Goal: Information Seeking & Learning: Learn about a topic

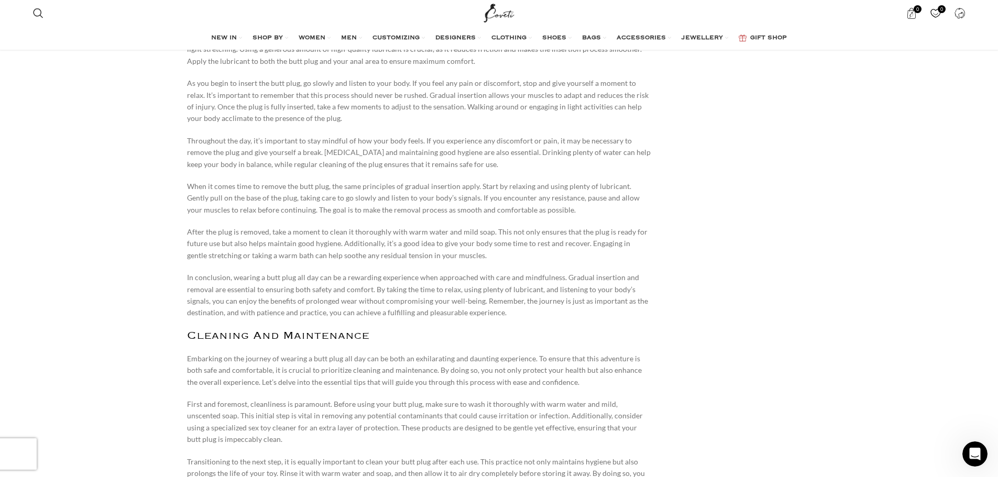
scroll to position [2095, 0]
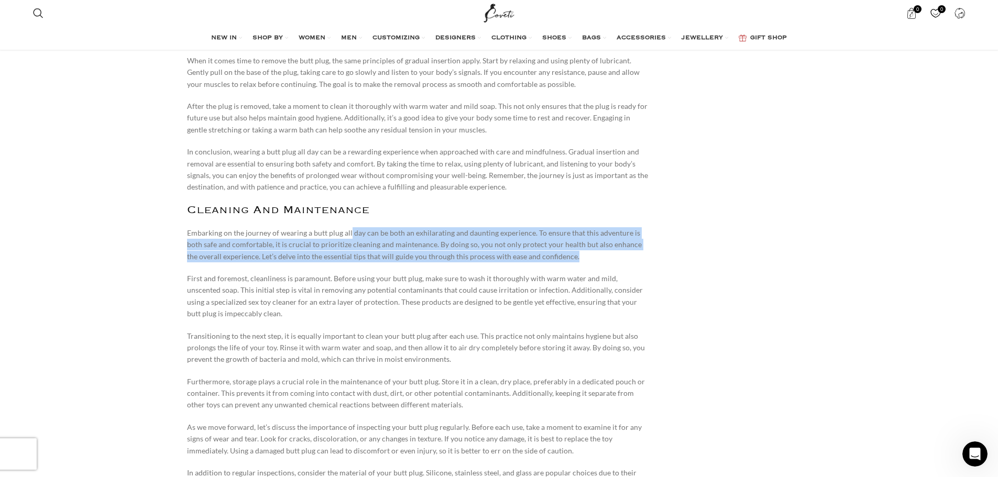
drag, startPoint x: 349, startPoint y: 217, endPoint x: 583, endPoint y: 246, distance: 235.3
click at [583, 246] on p "Embarking on the journey of wearing a butt plug all day can be both an exhilara…" at bounding box center [419, 244] width 465 height 35
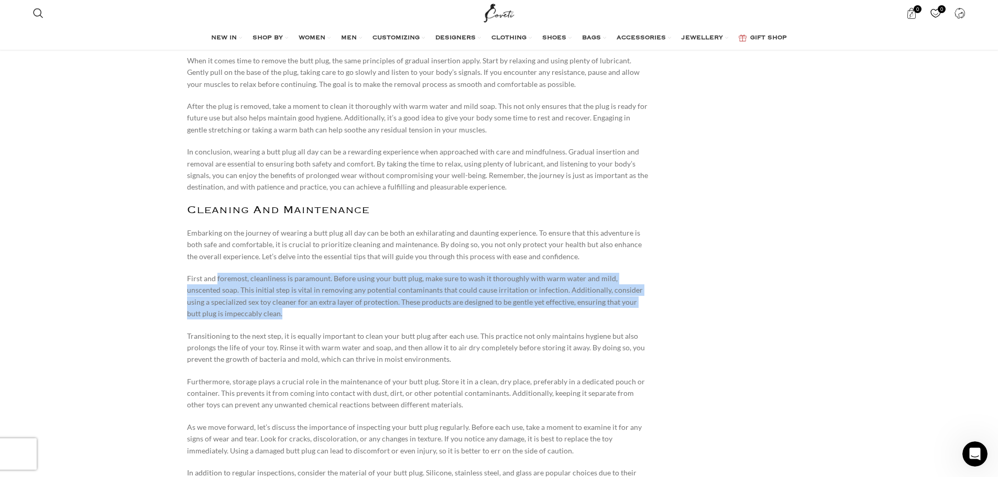
drag, startPoint x: 217, startPoint y: 263, endPoint x: 266, endPoint y: 298, distance: 59.4
click at [266, 298] on p "First and foremost, cleanliness is paramount. Before using your butt plug, make…" at bounding box center [419, 296] width 465 height 47
click at [233, 273] on p "First and foremost, cleanliness is paramount. Before using your butt plug, make…" at bounding box center [419, 296] width 465 height 47
drag, startPoint x: 224, startPoint y: 261, endPoint x: 265, endPoint y: 300, distance: 56.3
click at [265, 300] on p "First and foremost, cleanliness is paramount. Before using your butt plug, make…" at bounding box center [419, 296] width 465 height 47
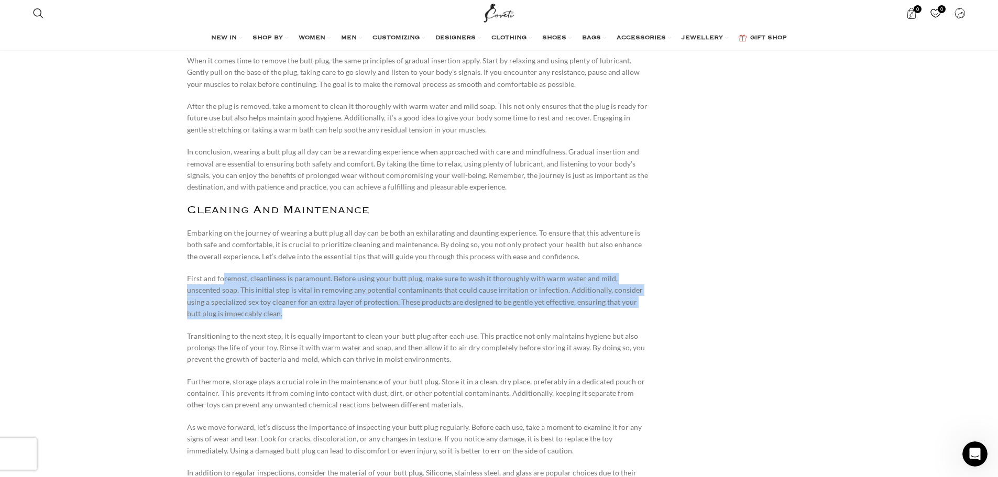
click at [250, 273] on p "First and foremost, cleanliness is paramount. Before using your butt plug, make…" at bounding box center [419, 296] width 465 height 47
drag, startPoint x: 236, startPoint y: 265, endPoint x: 277, endPoint y: 303, distance: 56.0
click at [277, 303] on p "First and foremost, cleanliness is paramount. Before using your butt plug, make…" at bounding box center [419, 296] width 465 height 47
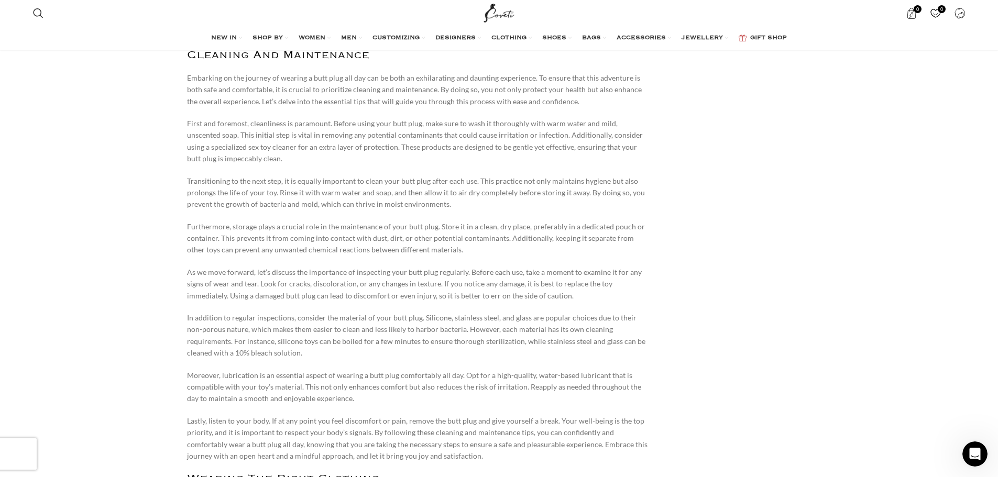
scroll to position [2252, 0]
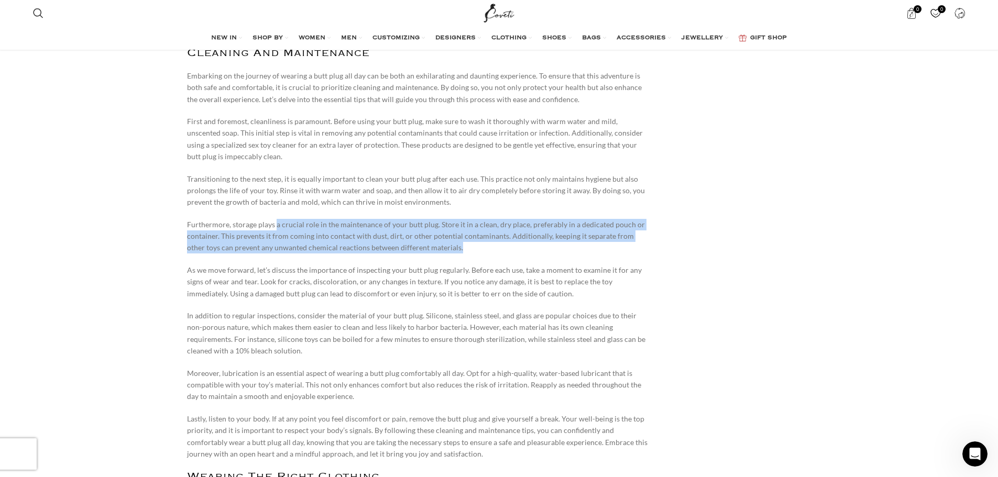
drag, startPoint x: 274, startPoint y: 213, endPoint x: 528, endPoint y: 238, distance: 254.7
click at [528, 238] on p "Furthermore, storage plays a crucial role in the maintenance of your butt plug.…" at bounding box center [419, 236] width 465 height 35
click at [410, 219] on p "Furthermore, storage plays a crucial role in the maintenance of your butt plug.…" at bounding box center [419, 236] width 465 height 35
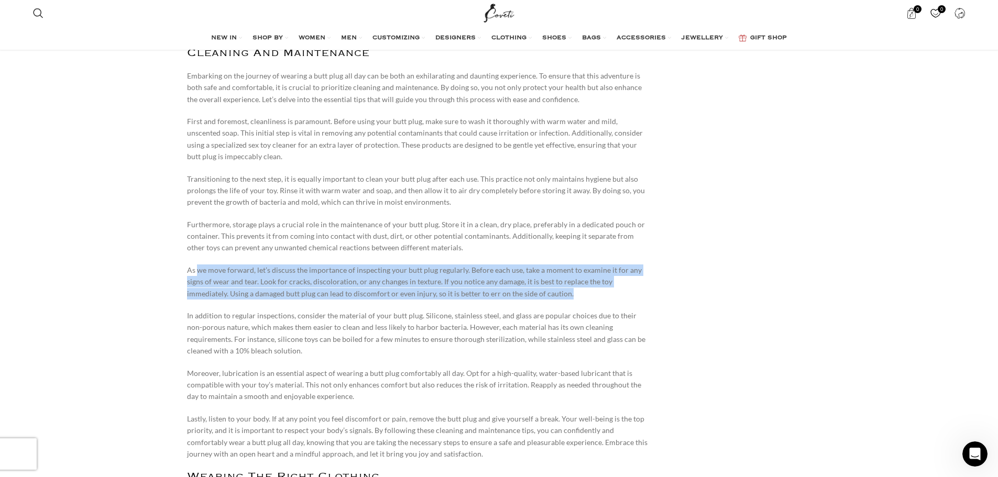
drag, startPoint x: 199, startPoint y: 253, endPoint x: 531, endPoint y: 280, distance: 333.2
click at [531, 280] on p "As we move forward, let’s discuss the importance of inspecting your butt plug r…" at bounding box center [419, 282] width 465 height 35
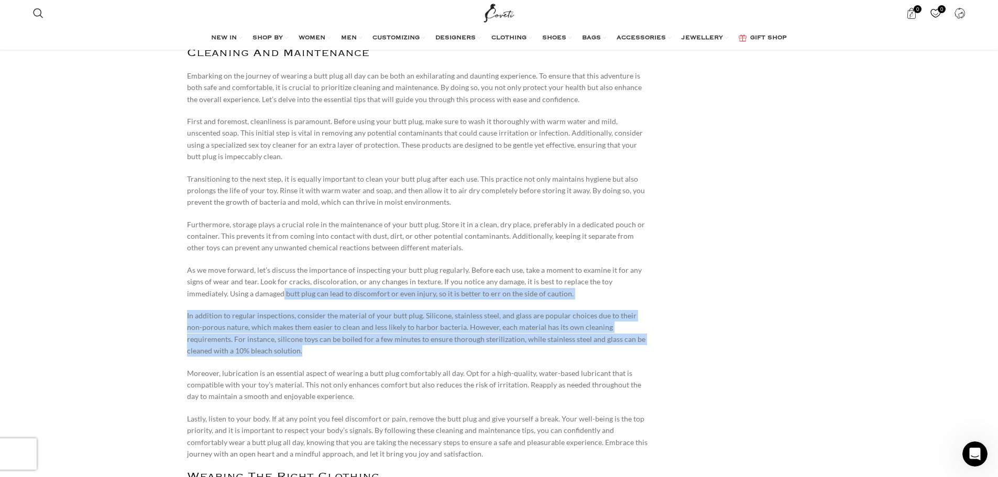
drag, startPoint x: 243, startPoint y: 283, endPoint x: 388, endPoint y: 335, distance: 154.3
click at [388, 335] on p "In addition to regular inspections, consider the material of your butt plug. Si…" at bounding box center [419, 333] width 465 height 47
drag, startPoint x: 203, startPoint y: 295, endPoint x: 329, endPoint y: 340, distance: 133.5
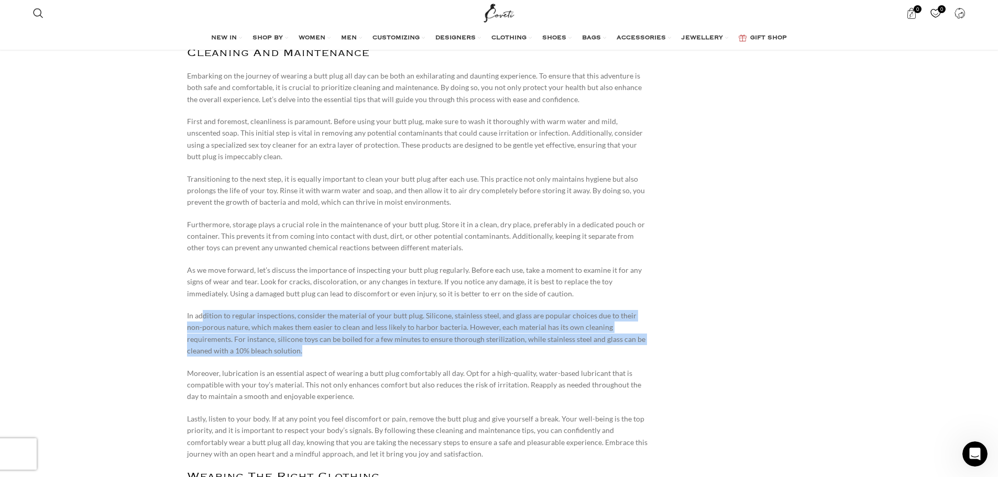
click at [329, 340] on p "In addition to regular inspections, consider the material of your butt plug. Si…" at bounding box center [419, 333] width 465 height 47
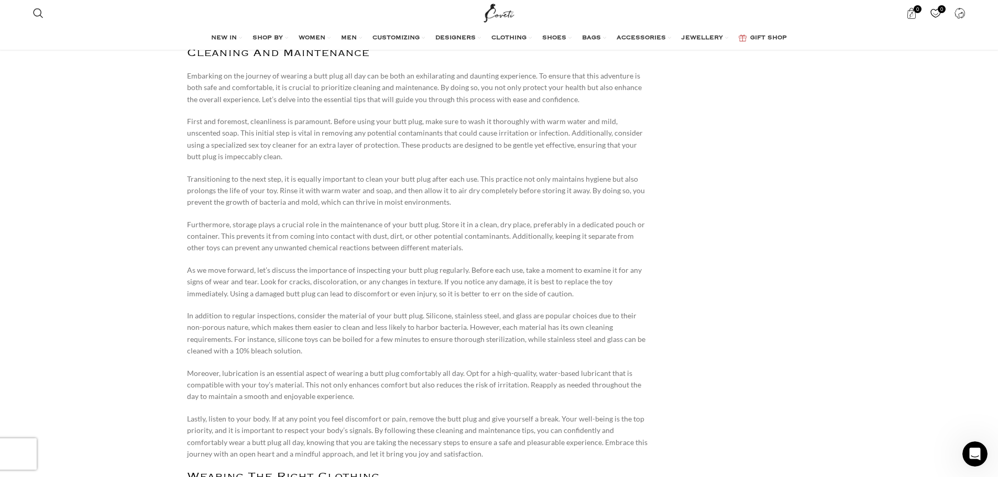
scroll to position [2305, 0]
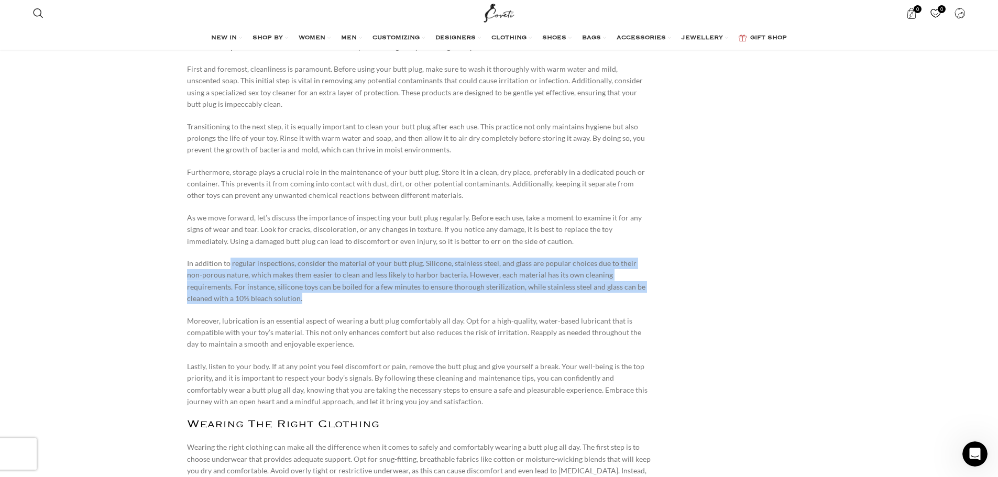
drag, startPoint x: 228, startPoint y: 241, endPoint x: 314, endPoint y: 288, distance: 97.3
click at [314, 288] on p "In addition to regular inspections, consider the material of your butt plug. Si…" at bounding box center [419, 281] width 465 height 47
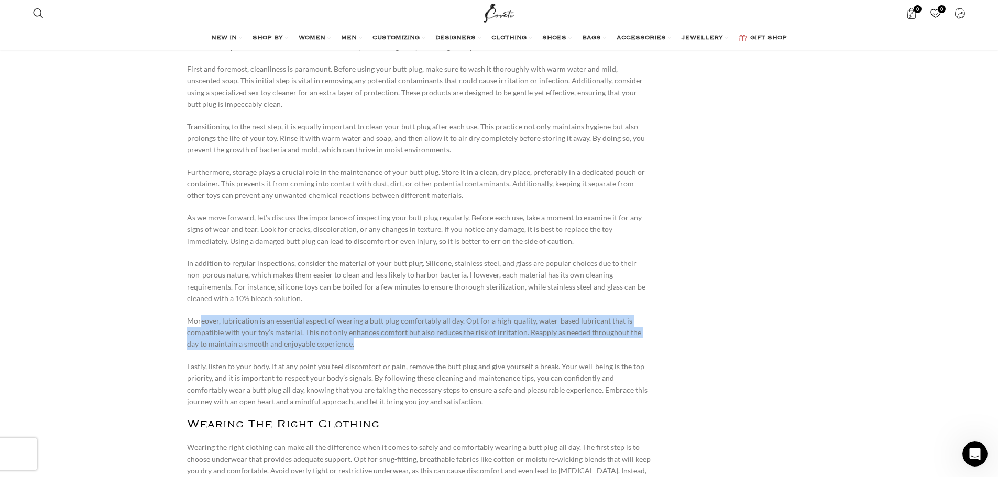
drag, startPoint x: 200, startPoint y: 308, endPoint x: 411, endPoint y: 333, distance: 213.1
click at [411, 333] on p "Moreover, lubrication is an essential aspect of wearing a butt plug comfortably…" at bounding box center [419, 332] width 465 height 35
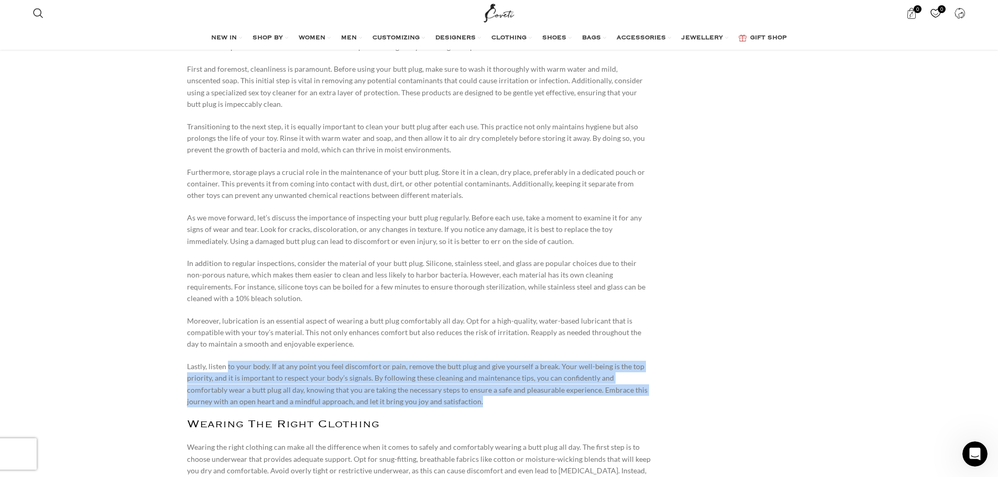
drag, startPoint x: 228, startPoint y: 351, endPoint x: 472, endPoint y: 391, distance: 247.3
click at [472, 391] on p "Lastly, listen to your body. If at any point you feel discomfort or pain, remov…" at bounding box center [419, 384] width 465 height 47
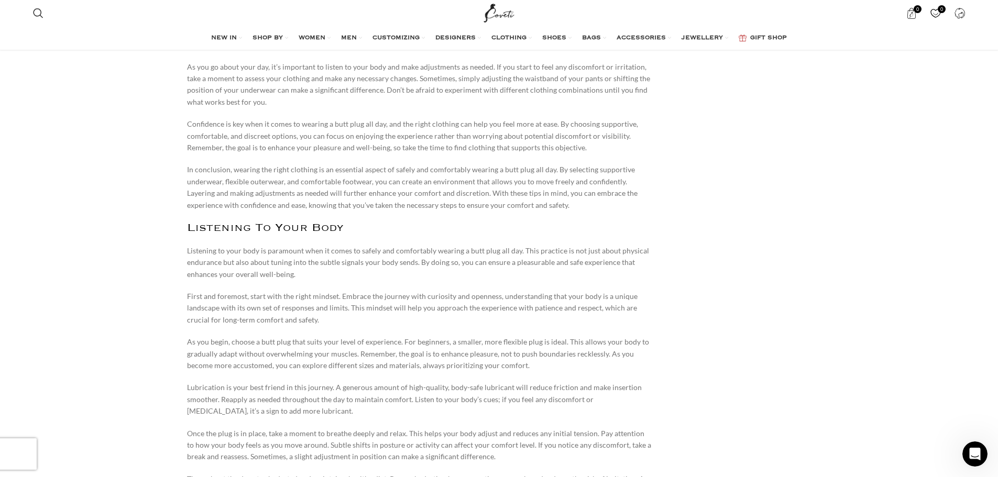
scroll to position [2933, 0]
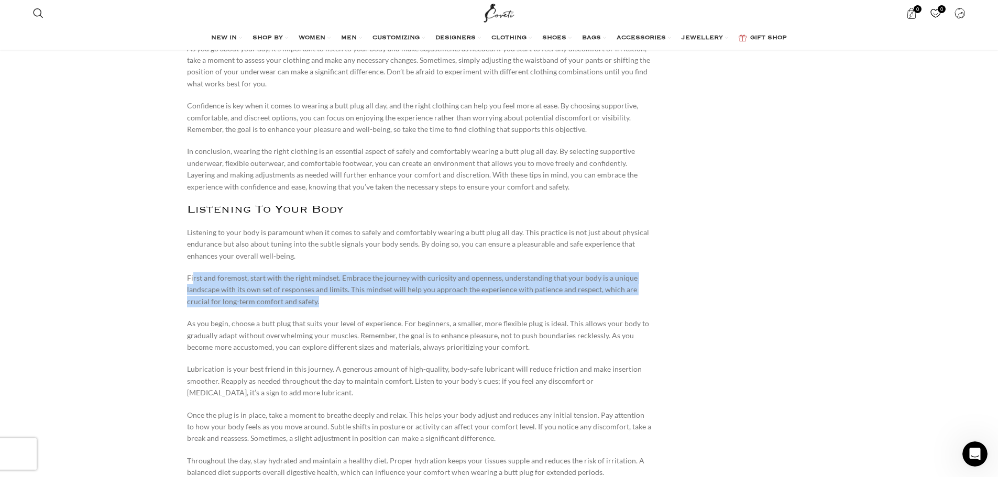
drag, startPoint x: 194, startPoint y: 257, endPoint x: 332, endPoint y: 294, distance: 142.3
click at [332, 294] on div "Table of Contents Choosing The Right Size And Material Proper Lubrication Techn…" at bounding box center [419, 245] width 465 height 5035
click at [332, 294] on p "First and foremost, start with the right mindset. Embrace the journey with curi…" at bounding box center [419, 289] width 465 height 35
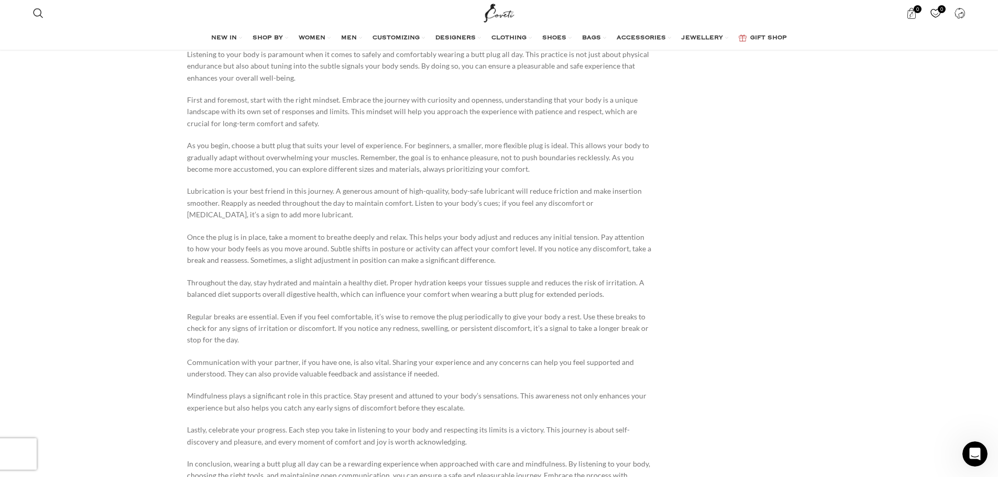
scroll to position [3143, 0]
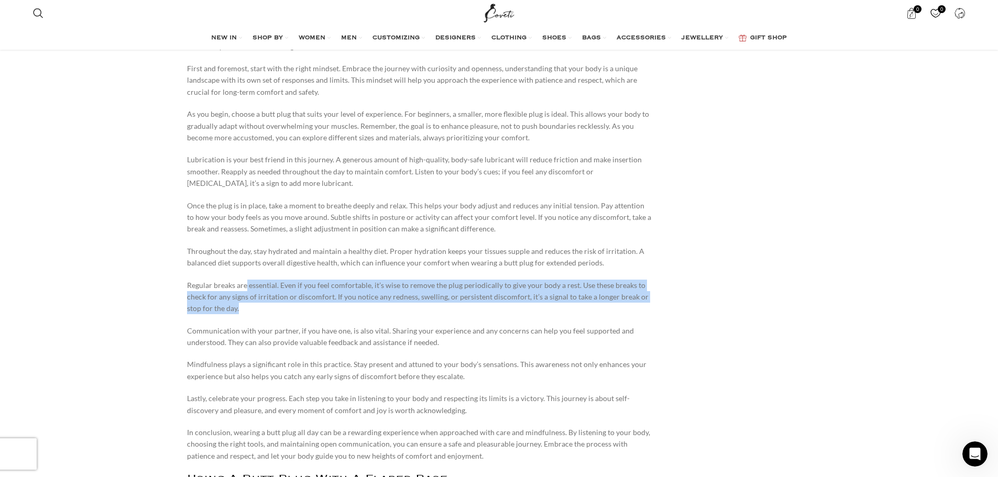
drag, startPoint x: 246, startPoint y: 274, endPoint x: 357, endPoint y: 294, distance: 112.9
click at [357, 294] on p "Regular breaks are essential. Even if you feel comfortable, it’s wise to remove…" at bounding box center [419, 297] width 465 height 35
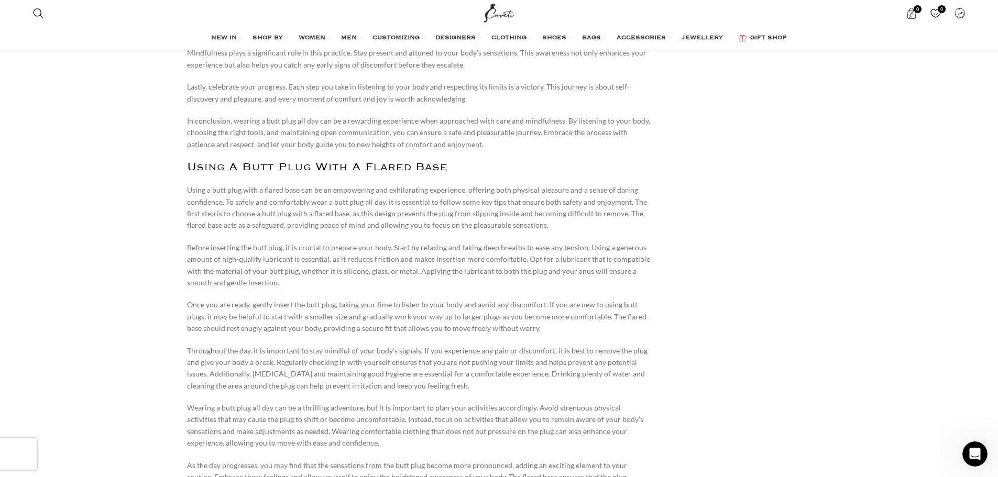
scroll to position [3457, 0]
drag, startPoint x: 325, startPoint y: 179, endPoint x: 576, endPoint y: 373, distance: 317.7
click at [576, 373] on p "Throughout the day, it is important to stay mindful of your body’s signals. If …" at bounding box center [419, 366] width 465 height 47
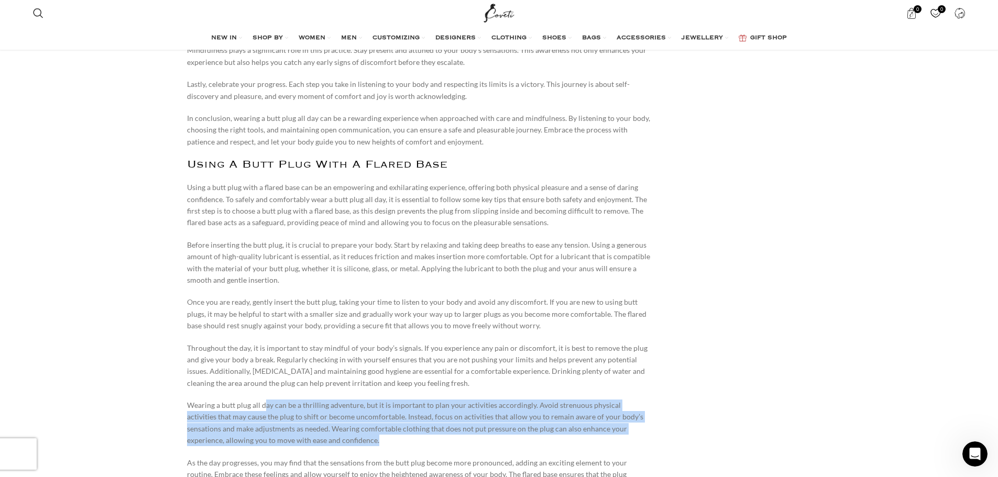
drag, startPoint x: 264, startPoint y: 388, endPoint x: 443, endPoint y: 434, distance: 185.0
click at [443, 434] on p "Wearing a butt plug all day can be a thrilling adventure, but it is important t…" at bounding box center [419, 423] width 465 height 47
drag, startPoint x: 227, startPoint y: 391, endPoint x: 437, endPoint y: 434, distance: 213.9
click at [437, 434] on p "Wearing a butt plug all day can be a thrilling adventure, but it is important t…" at bounding box center [419, 423] width 465 height 47
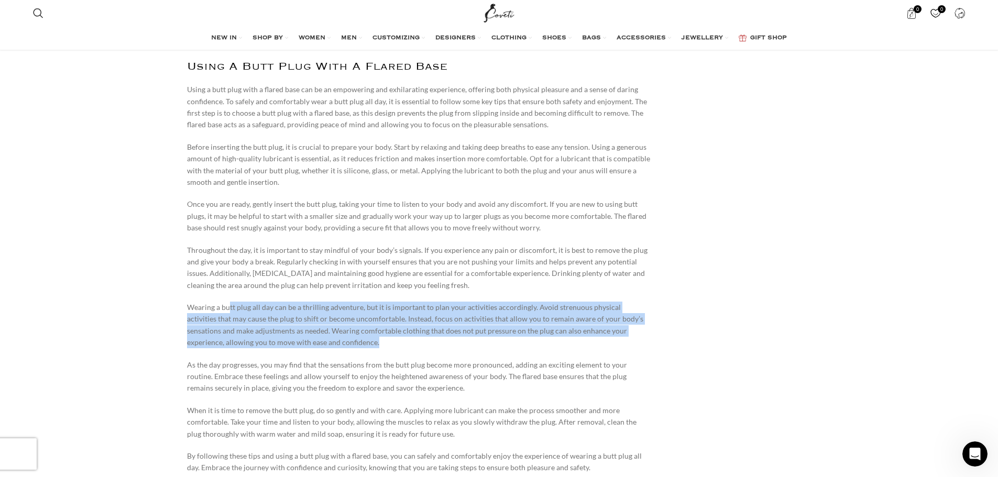
scroll to position [3562, 0]
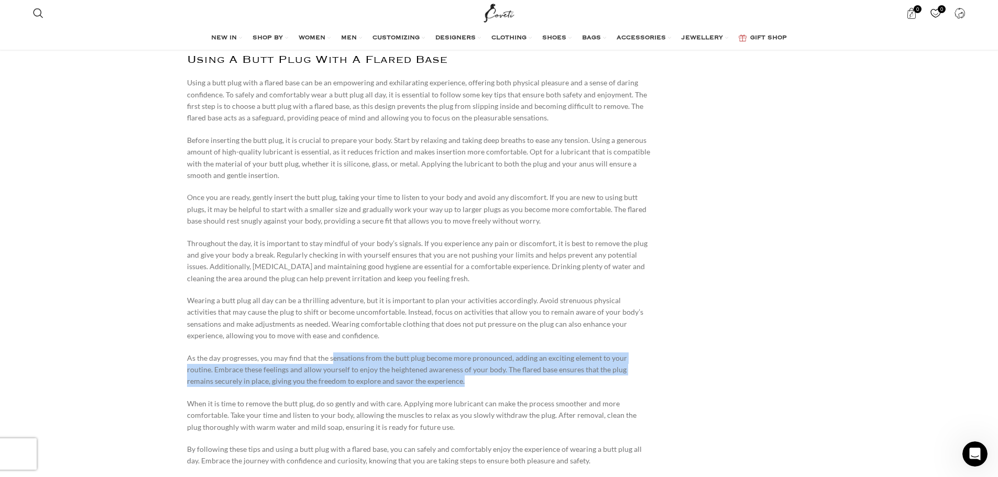
drag, startPoint x: 330, startPoint y: 346, endPoint x: 456, endPoint y: 376, distance: 129.2
click at [456, 376] on p "As the day progresses, you may find that the sensations from the butt plug beco…" at bounding box center [419, 370] width 465 height 35
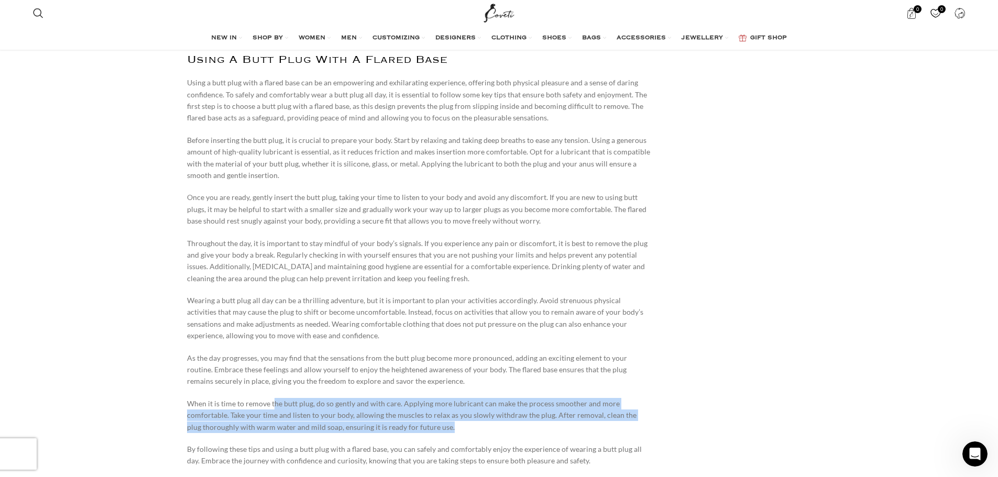
drag, startPoint x: 272, startPoint y: 388, endPoint x: 472, endPoint y: 415, distance: 202.0
click at [472, 415] on p "When it is time to remove the butt plug, do so gently and with care. Applying m…" at bounding box center [419, 415] width 465 height 35
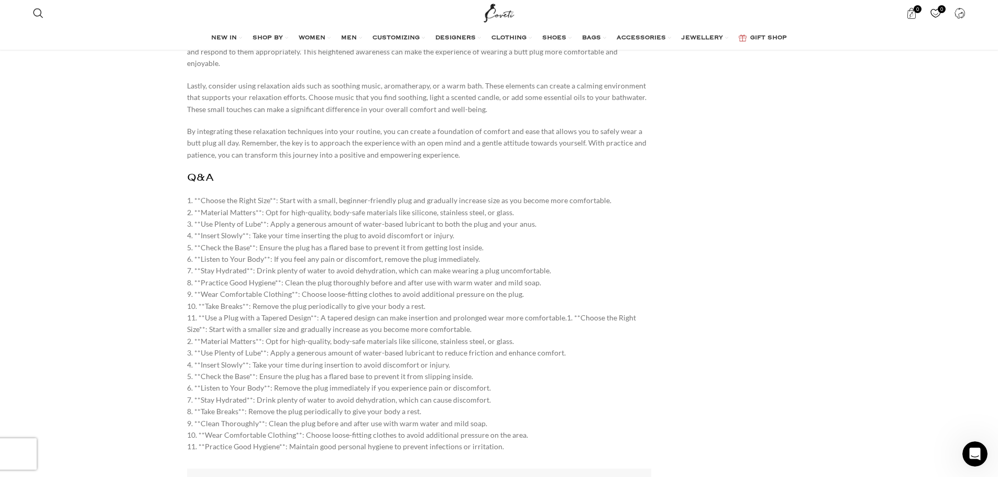
scroll to position [5447, 0]
